Goal: Transaction & Acquisition: Purchase product/service

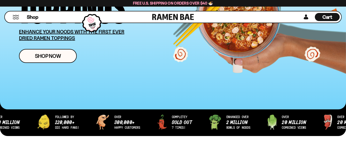
scroll to position [111, 0]
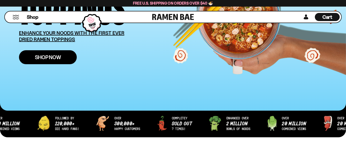
click at [64, 59] on link "Shop Now" at bounding box center [48, 57] width 58 height 14
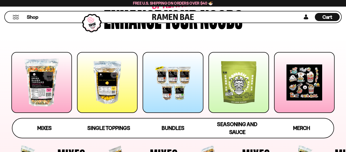
scroll to position [76, 0]
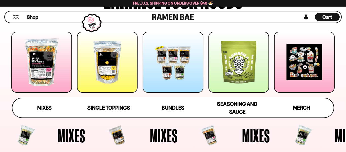
click at [37, 70] on div at bounding box center [41, 62] width 61 height 61
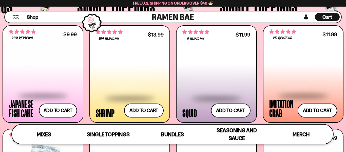
scroll to position [438, 0]
